Goal: Information Seeking & Learning: Find specific fact

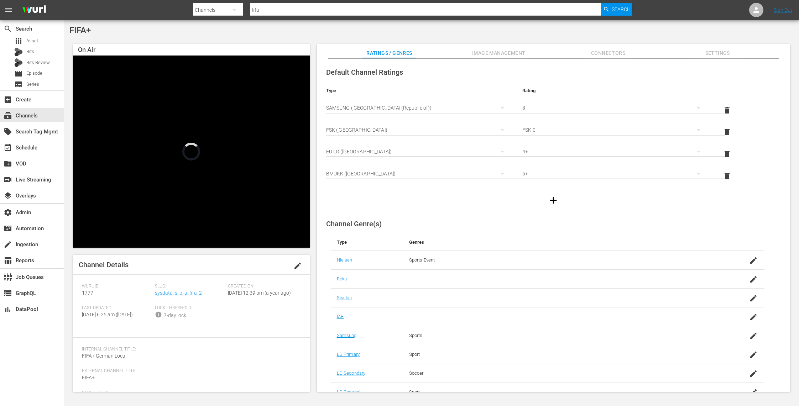
scroll to position [40, 0]
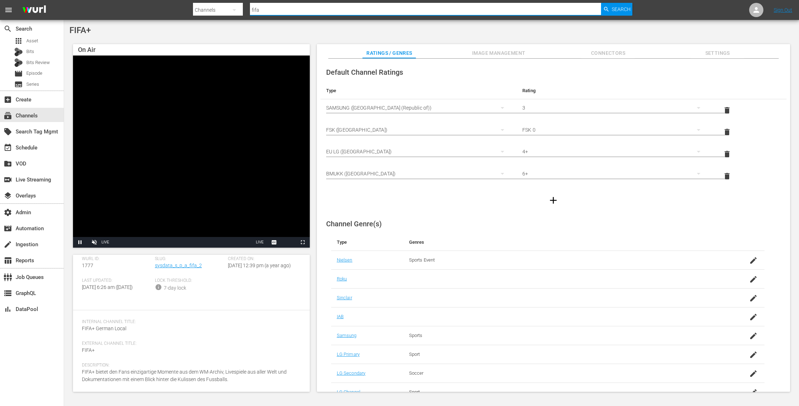
drag, startPoint x: 276, startPoint y: 11, endPoint x: 211, endPoint y: 3, distance: 66.1
click at [211, 3] on div "Search By Channels Search ID, Title, Description, Keywords, or Category fifa Se…" at bounding box center [413, 9] width 440 height 17
type input "frequency"
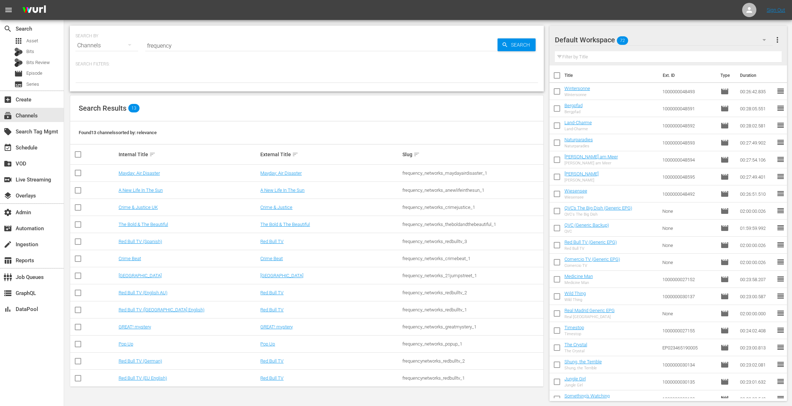
drag, startPoint x: 498, startPoint y: 175, endPoint x: 400, endPoint y: 173, distance: 97.6
click at [400, 173] on tr "Mayday: Air Disaster Mayday: Air Disaster frequency_networks_maydayairdisaster_1" at bounding box center [306, 173] width 473 height 17
drag, startPoint x: 494, startPoint y: 175, endPoint x: 399, endPoint y: 176, distance: 95.5
click at [399, 176] on tr "Mayday: Air Disaster Mayday: Air Disaster frequency_networks_maydayairdisaster_1" at bounding box center [306, 173] width 473 height 17
copy tr "frequency_networks_maydayairdisaster_1"
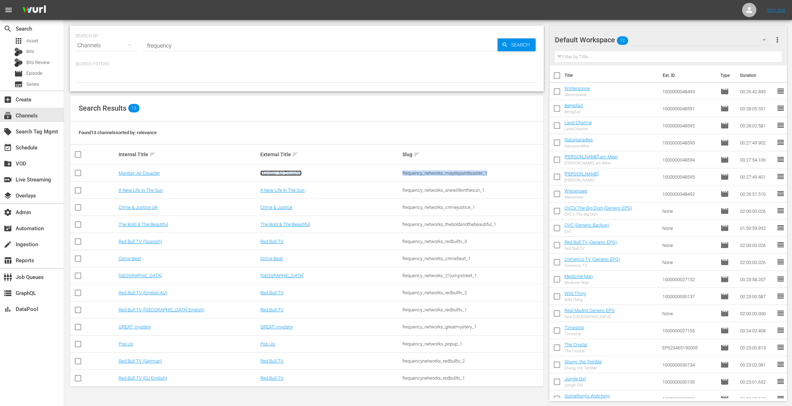
click at [284, 174] on link "Mayday: Air Disaster" at bounding box center [280, 173] width 41 height 5
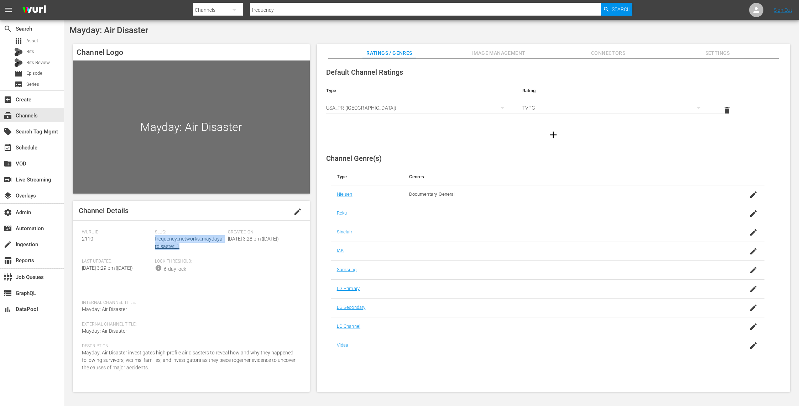
drag, startPoint x: 172, startPoint y: 245, endPoint x: 155, endPoint y: 240, distance: 18.2
click at [155, 240] on div "Slug: frequency_networks_maydayairdisaster_1" at bounding box center [191, 244] width 73 height 29
copy link "frequency_networks_maydayairdisaster_1"
click at [622, 10] on span "Search" at bounding box center [621, 9] width 19 height 13
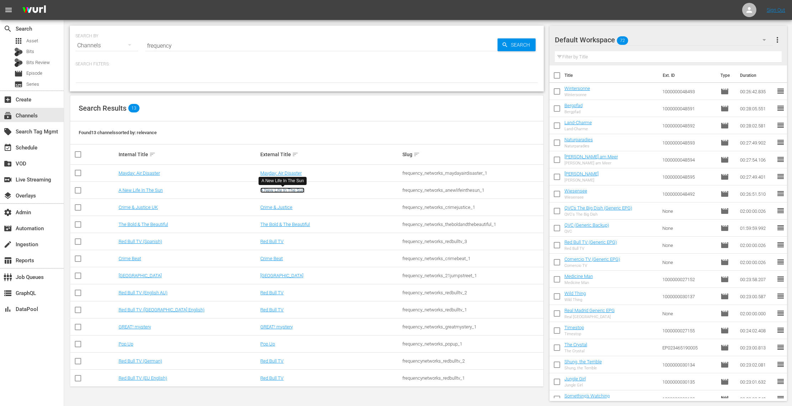
click at [291, 190] on link "A New Life In The Sun" at bounding box center [282, 190] width 44 height 5
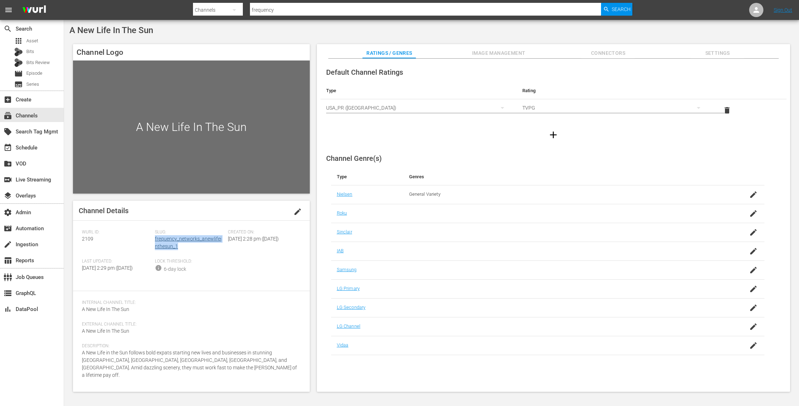
drag, startPoint x: 181, startPoint y: 247, endPoint x: 155, endPoint y: 242, distance: 27.0
click at [155, 242] on div "Slug: frequency_networks_anewlifeinthesun_1" at bounding box center [191, 244] width 73 height 29
copy link "frequency_networks_anewlifeinthesun_1"
click at [619, 10] on span "Search" at bounding box center [621, 9] width 19 height 13
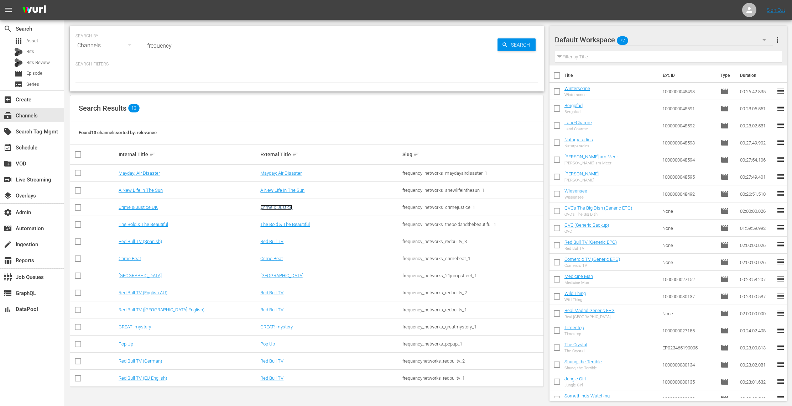
click at [276, 209] on link "Crime & Justice" at bounding box center [276, 207] width 32 height 5
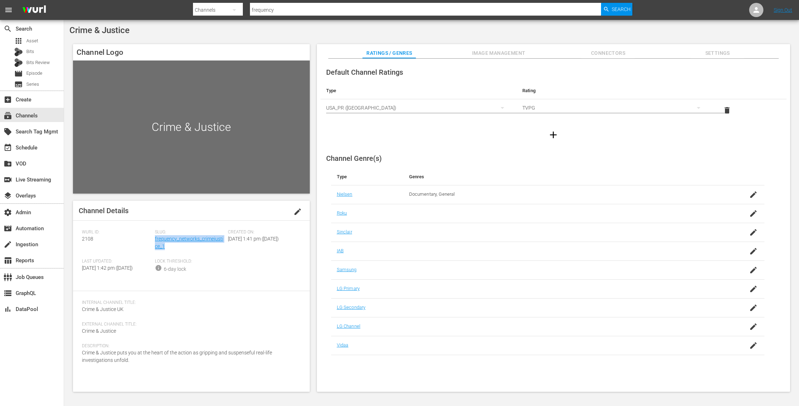
drag, startPoint x: 167, startPoint y: 244, endPoint x: 202, endPoint y: 255, distance: 37.2
click at [155, 240] on div "Slug: frequency_networks_crimejustice_1" at bounding box center [191, 244] width 73 height 29
copy link "frequency_networks_crimejustice_1"
click at [505, 52] on span "Image Management" at bounding box center [498, 53] width 53 height 9
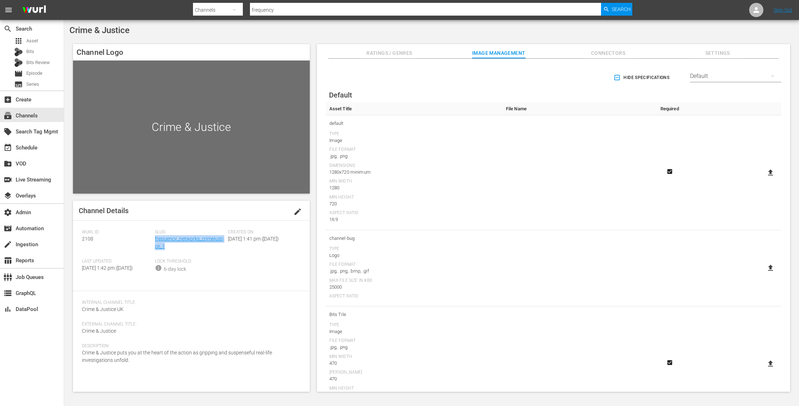
click at [771, 171] on icon at bounding box center [771, 172] width 9 height 9
click at [764, 179] on input "file" at bounding box center [764, 179] width 0 height 0
type input "C:\fakepath\Crime_&_Justice_Poster_1920x1080px_v1.jpg"
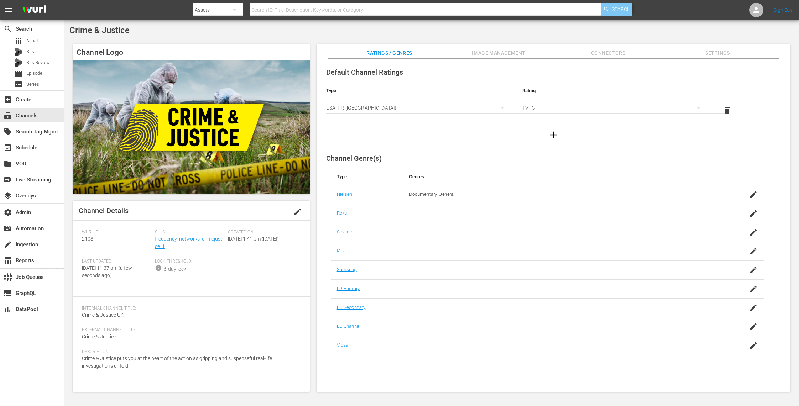
click at [619, 9] on span "Search" at bounding box center [621, 9] width 19 height 13
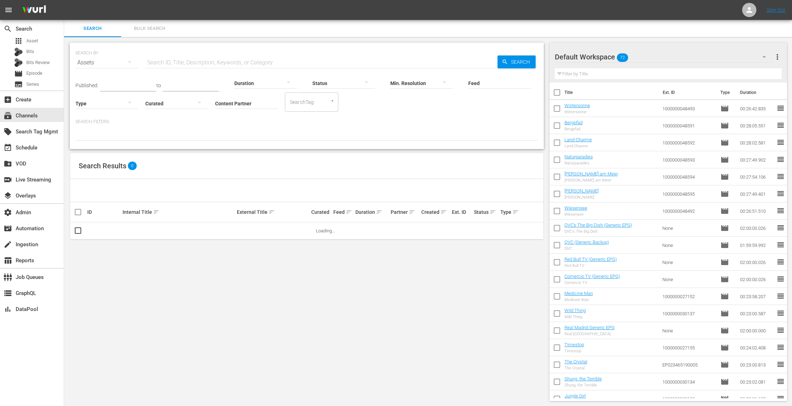
click at [234, 106] on input "Content Partner" at bounding box center [246, 104] width 63 height 26
click at [37, 114] on div "subscriptions Channels" at bounding box center [20, 114] width 40 height 6
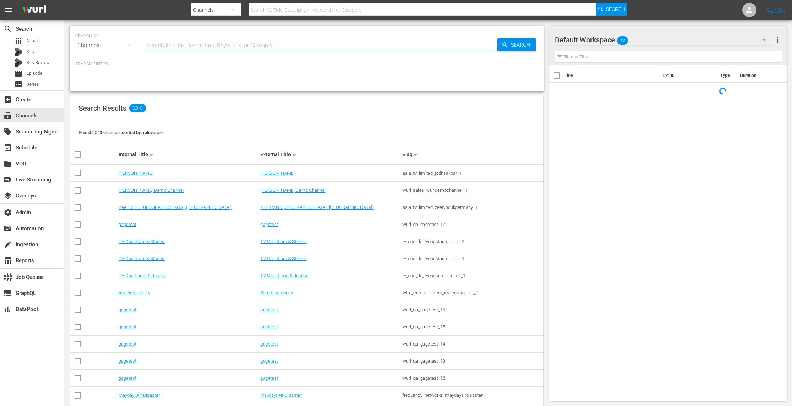
click at [200, 44] on input "text" at bounding box center [321, 45] width 352 height 17
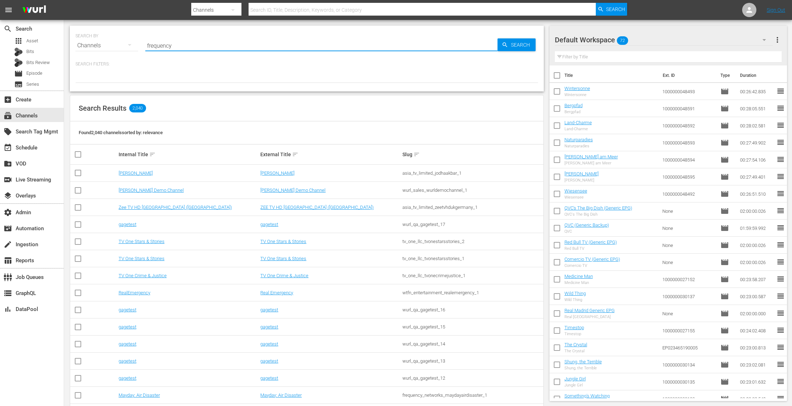
type input "frequency"
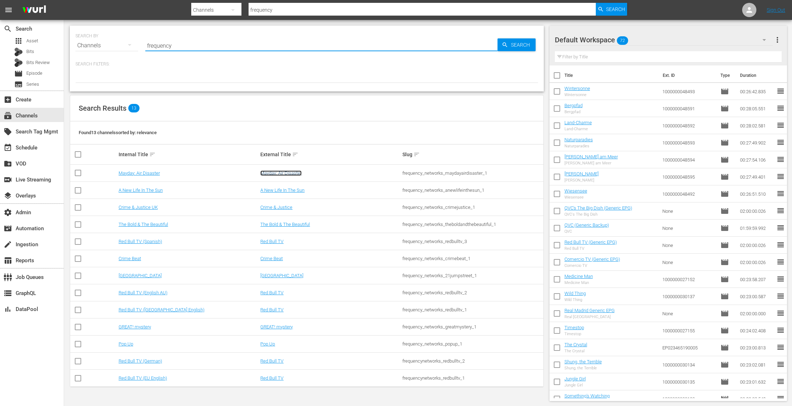
click at [294, 175] on link "Mayday: Air Disaster" at bounding box center [280, 173] width 41 height 5
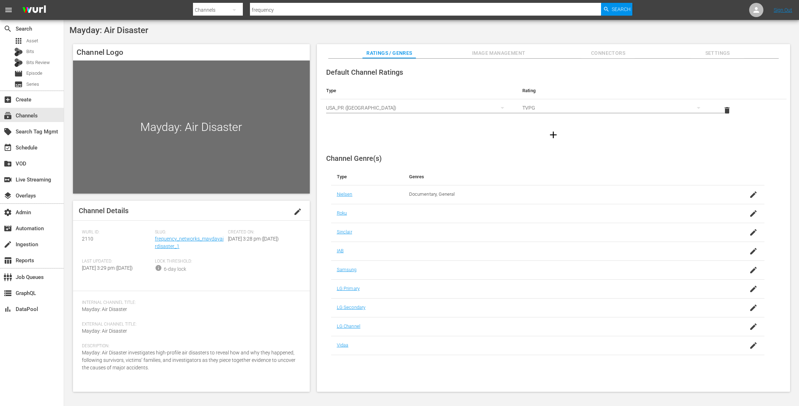
click at [509, 53] on span "Image Management" at bounding box center [498, 53] width 53 height 9
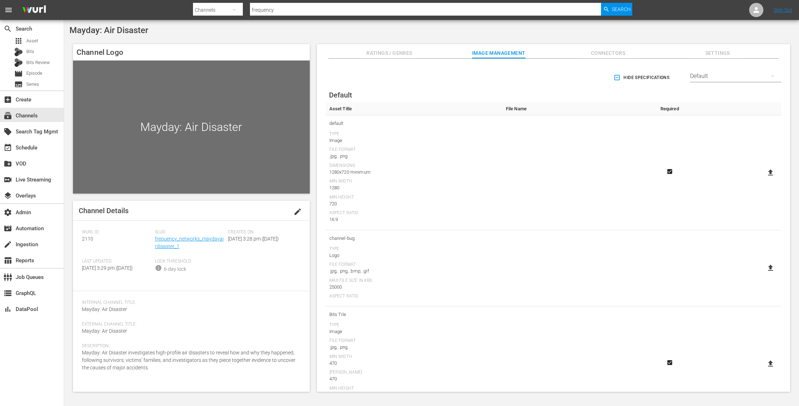
click at [768, 171] on icon at bounding box center [770, 173] width 5 height 6
click at [764, 179] on input "file" at bounding box center [764, 179] width 0 height 0
type input "C:\fakepath\Mayday_Poster_1920x1080px.jpg"
click at [617, 10] on span "Search" at bounding box center [621, 9] width 19 height 13
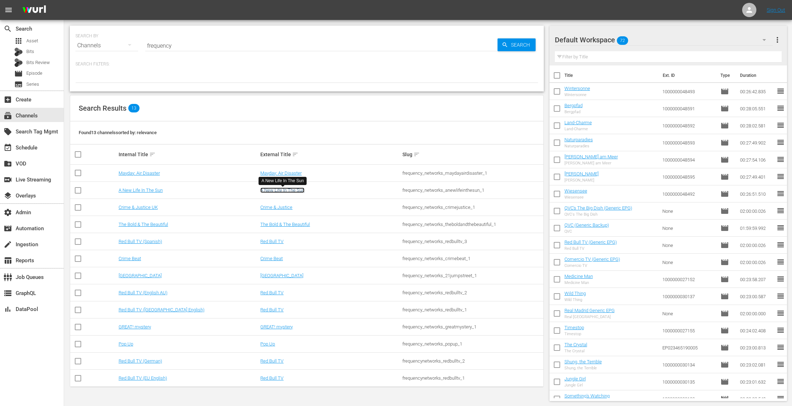
click at [281, 192] on link "A New Life In The Sun" at bounding box center [282, 190] width 44 height 5
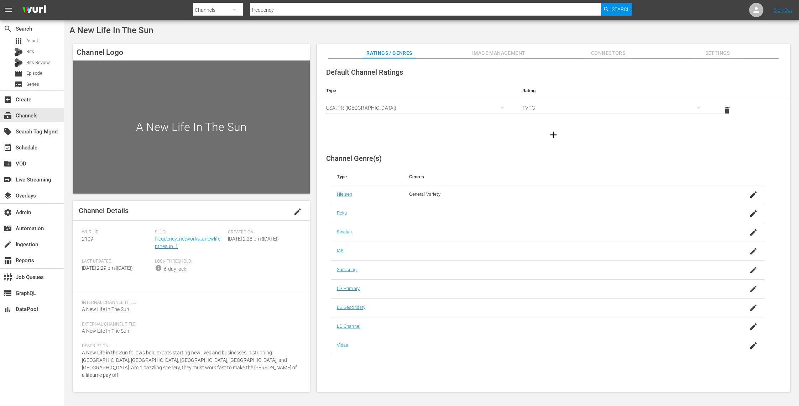
click at [506, 54] on span "Image Management" at bounding box center [498, 53] width 53 height 9
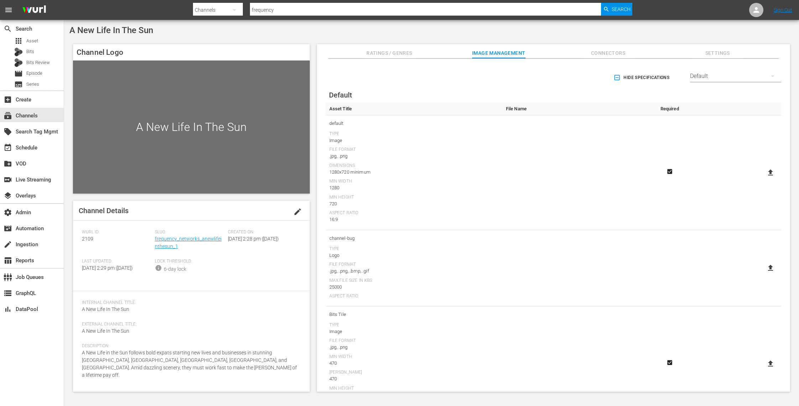
click at [771, 171] on icon at bounding box center [771, 172] width 9 height 9
click at [764, 179] on input "file" at bounding box center [764, 179] width 0 height 0
type input "C:\fakepath\A_New_Life_in_the_Sun_Poster_1920x1080px.jpg"
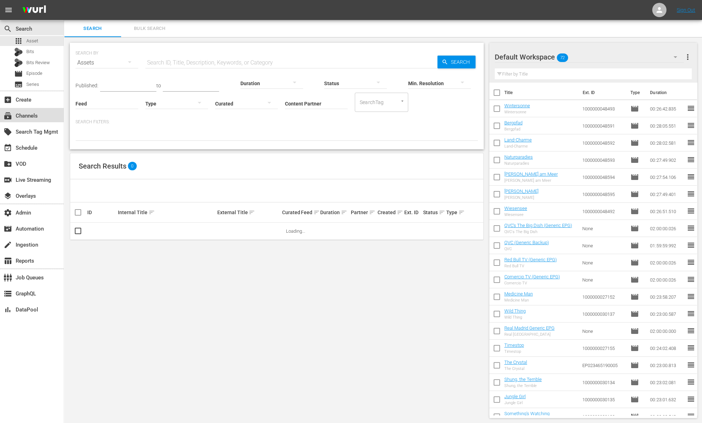
click at [34, 118] on div "subscriptions Channels" at bounding box center [20, 114] width 40 height 6
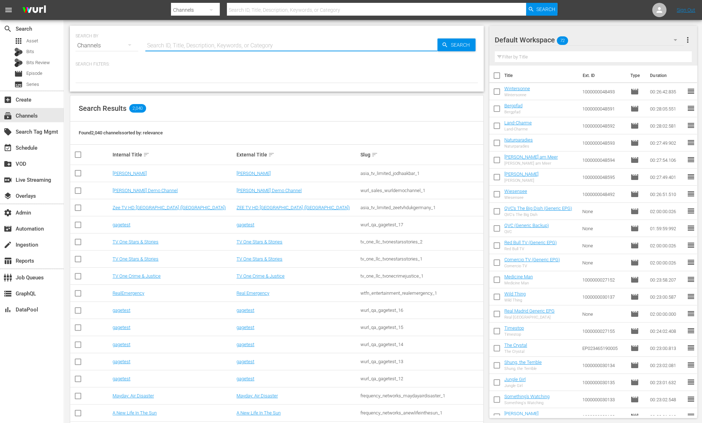
click at [178, 47] on input "text" at bounding box center [291, 45] width 292 height 17
type input "tv one"
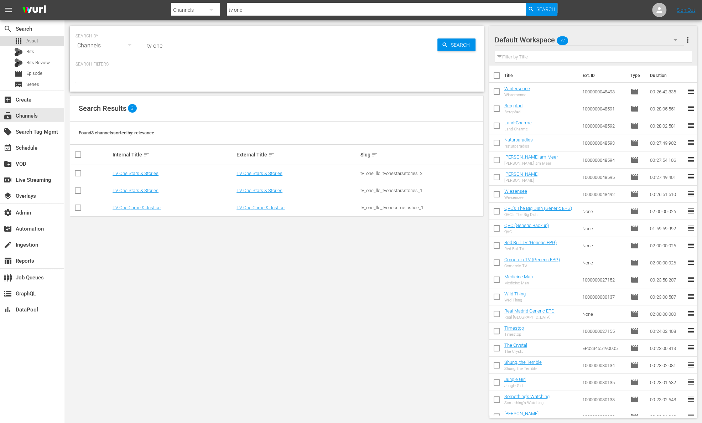
click at [34, 37] on span "Asset" at bounding box center [32, 40] width 12 height 7
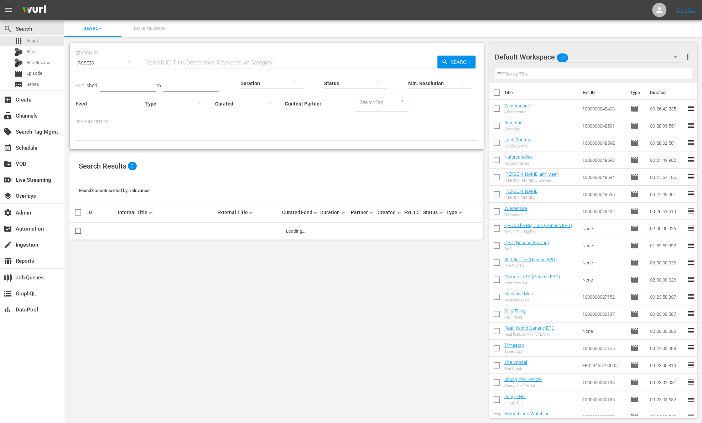
click at [311, 109] on hr at bounding box center [316, 109] width 63 height 0
click at [311, 107] on input "Content Partner" at bounding box center [316, 104] width 63 height 26
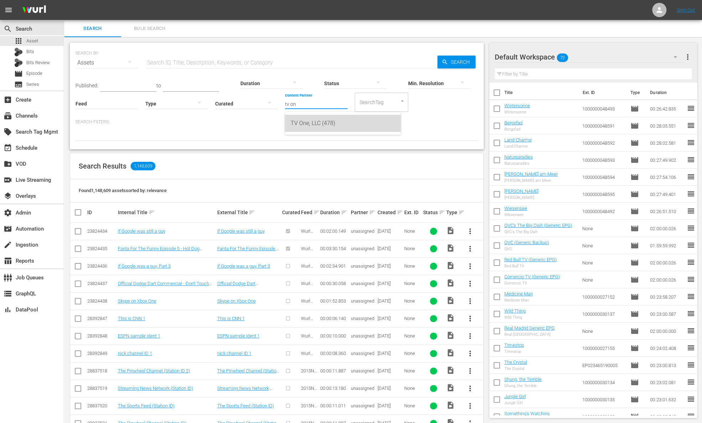
click at [323, 124] on div "TV One, LLC (478)" at bounding box center [343, 123] width 104 height 17
type input "TV One, LLC (478)"
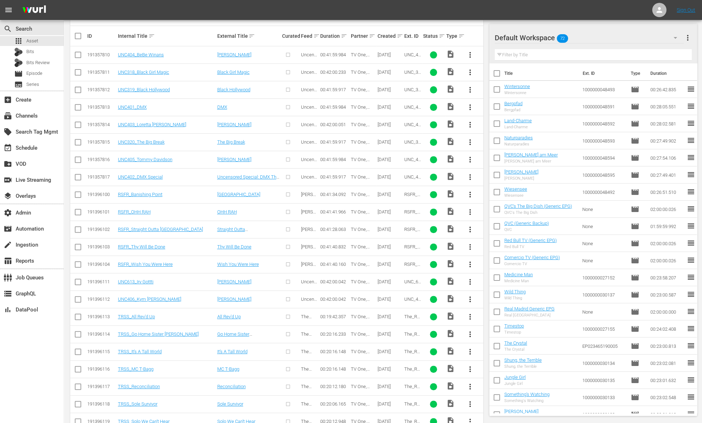
scroll to position [177, 0]
click at [140, 314] on link "TRSS_All Rev'd Up" at bounding box center [136, 315] width 37 height 5
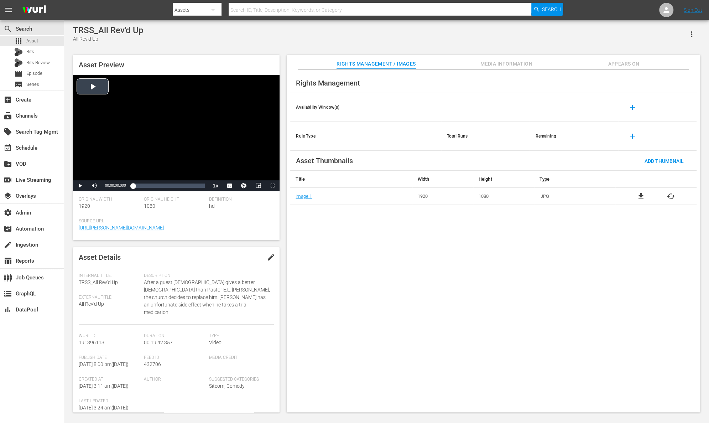
click at [94, 87] on div "Video Player" at bounding box center [176, 127] width 207 height 105
click at [80, 186] on span "Video Player" at bounding box center [80, 186] width 0 height 0
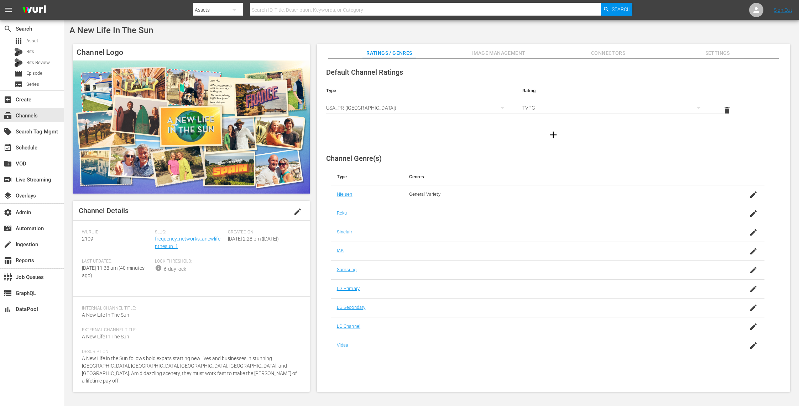
click at [261, 9] on input "text" at bounding box center [425, 9] width 351 height 17
click at [36, 116] on div "subscriptions Channels" at bounding box center [20, 114] width 40 height 6
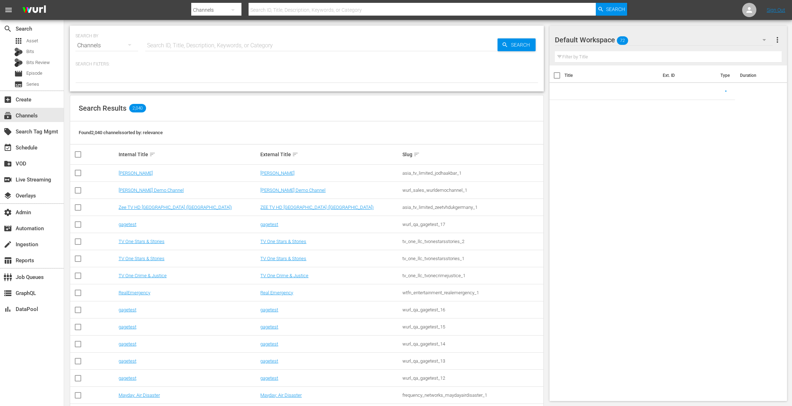
click at [260, 11] on input "text" at bounding box center [422, 9] width 347 height 17
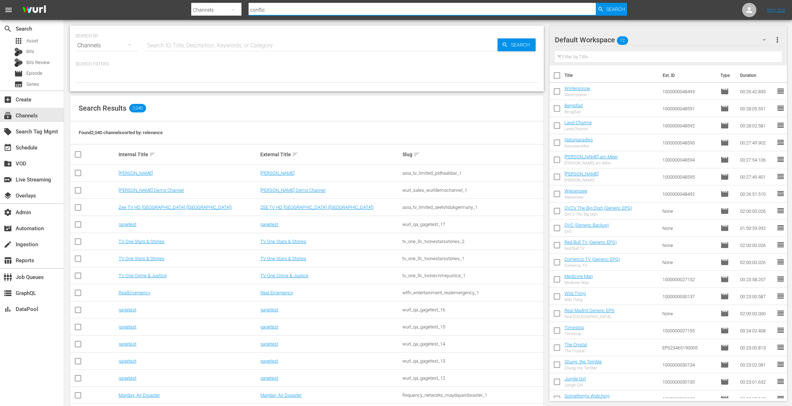
type input "conflict"
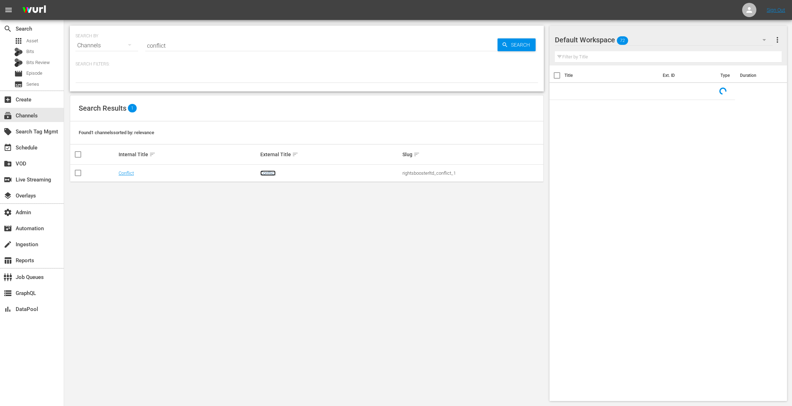
click at [268, 172] on link "Conflict" at bounding box center [267, 173] width 15 height 5
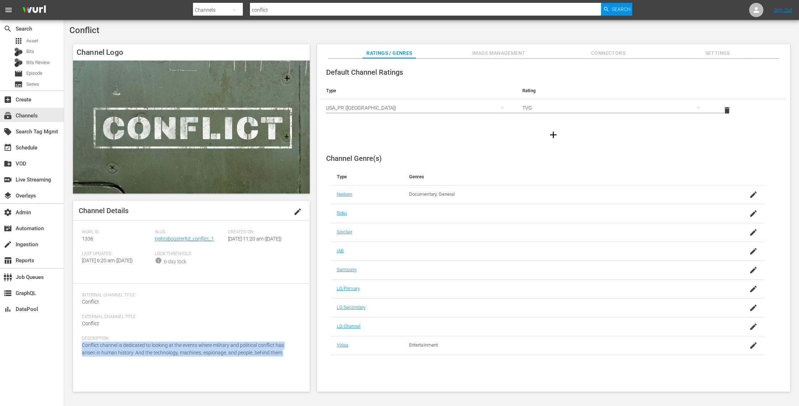
drag, startPoint x: 271, startPoint y: 365, endPoint x: 82, endPoint y: 359, distance: 189.3
click at [82, 359] on div "Description: Conflict channel is dedicated to looking at the events where milit…" at bounding box center [191, 350] width 219 height 29
copy span "Conflict channel is dedicated to looking at the events where military and polit…"
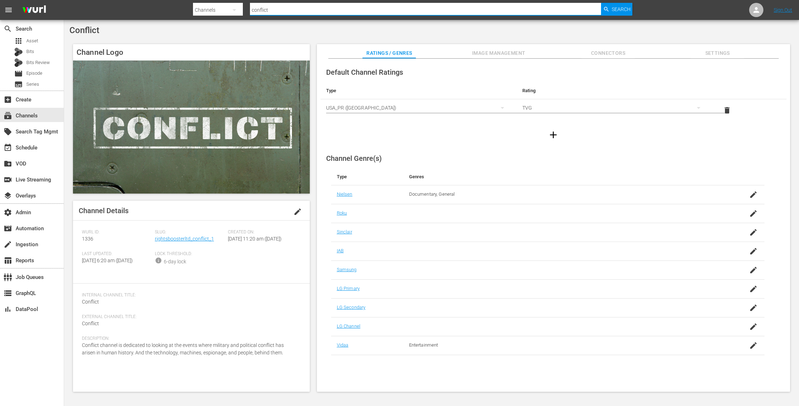
drag, startPoint x: 270, startPoint y: 9, endPoint x: 225, endPoint y: 6, distance: 45.7
click at [225, 6] on div "Search By Channels Search ID, Title, Description, Keywords, or Category conflic…" at bounding box center [413, 9] width 440 height 17
type input "cops"
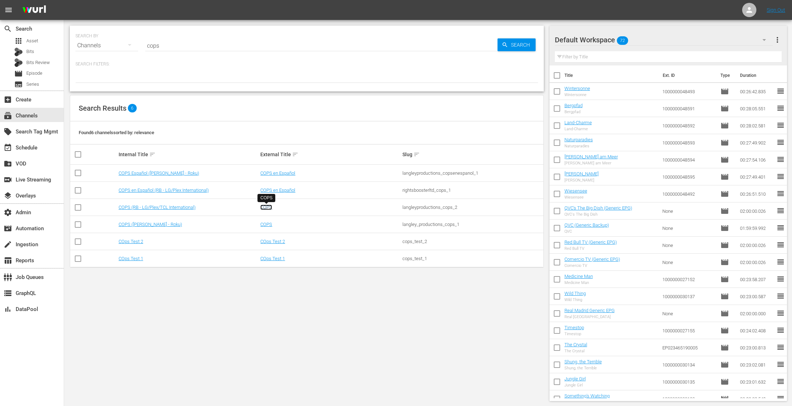
click at [269, 207] on link "COPS" at bounding box center [266, 207] width 12 height 5
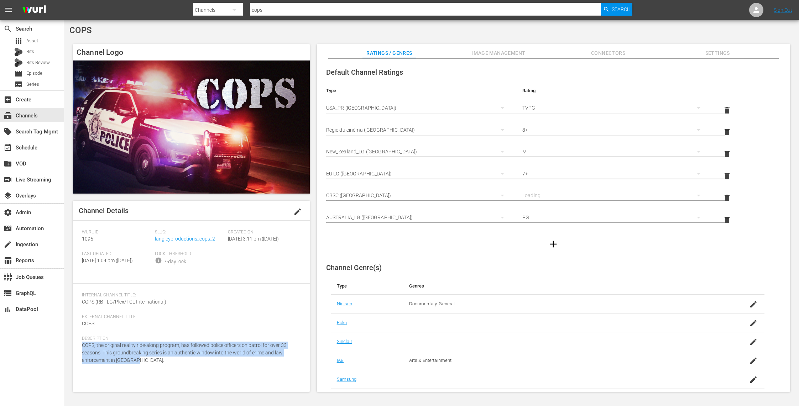
drag, startPoint x: 147, startPoint y: 378, endPoint x: 79, endPoint y: 360, distance: 71.0
click at [79, 360] on div "Channel Details edit [PERSON_NAME] ID: 1095 Slug: langleyproductions_cops_2 Cre…" at bounding box center [191, 296] width 237 height 191
copy span "COPS, the original reality ride-along program, has followed police officers on …"
